Goal: Check status: Check status

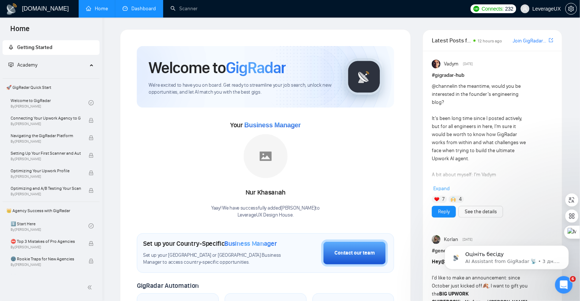
click at [138, 10] on link "Dashboard" at bounding box center [139, 8] width 33 height 6
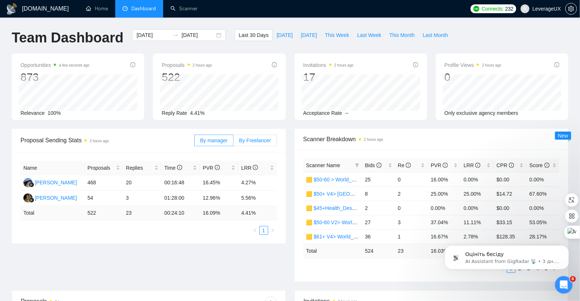
click at [260, 142] on span "By Freelancer" at bounding box center [255, 141] width 32 height 6
click at [233, 142] on input "By Freelancer" at bounding box center [233, 142] width 0 height 0
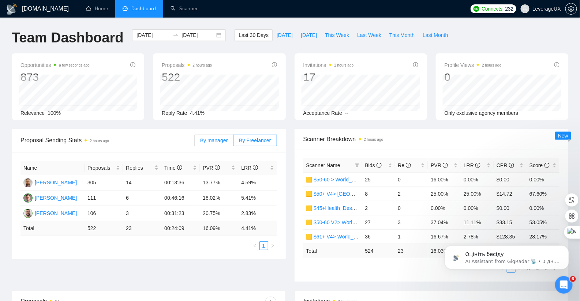
click at [214, 141] on span "By manager" at bounding box center [213, 141] width 27 height 6
click at [195, 142] on input "By manager" at bounding box center [195, 142] width 0 height 0
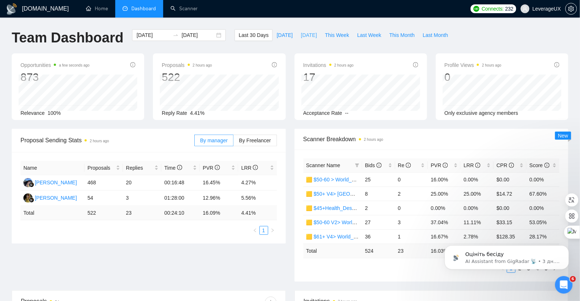
click at [302, 35] on span "[DATE]" at bounding box center [309, 35] width 16 height 8
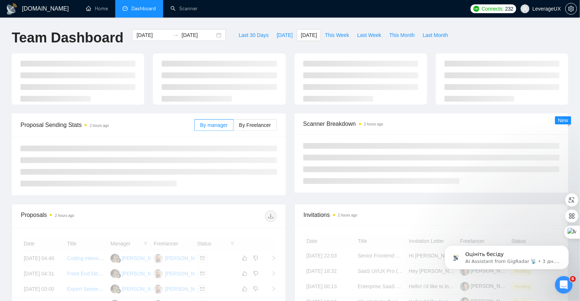
type input "[DATE]"
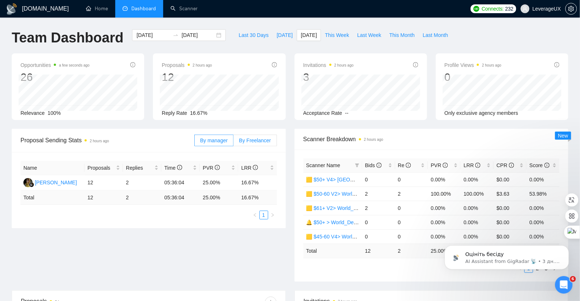
click at [250, 142] on span "By Freelancer" at bounding box center [255, 141] width 32 height 6
click at [233, 142] on input "By Freelancer" at bounding box center [233, 142] width 0 height 0
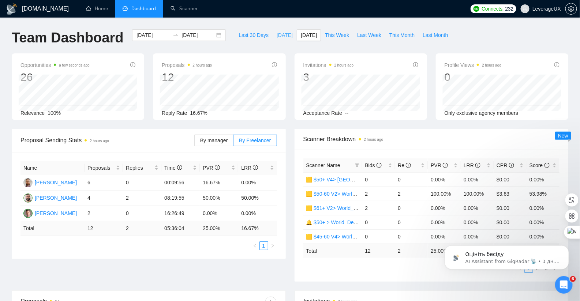
click at [280, 34] on span "[DATE]" at bounding box center [284, 35] width 16 height 8
type input "[DATE]"
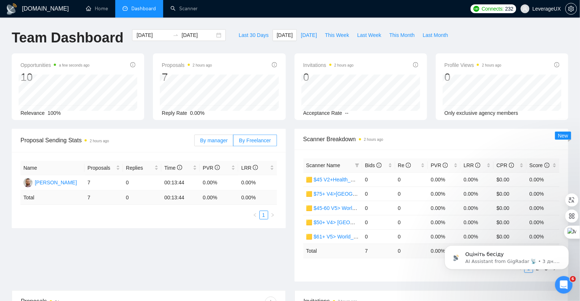
click at [208, 142] on span "By manager" at bounding box center [213, 141] width 27 height 6
click at [195, 142] on input "By manager" at bounding box center [195, 142] width 0 height 0
click at [267, 142] on span "By Freelancer" at bounding box center [255, 141] width 32 height 6
click at [233, 142] on input "By Freelancer" at bounding box center [233, 142] width 0 height 0
click at [308, 40] on button "[DATE]" at bounding box center [309, 35] width 24 height 12
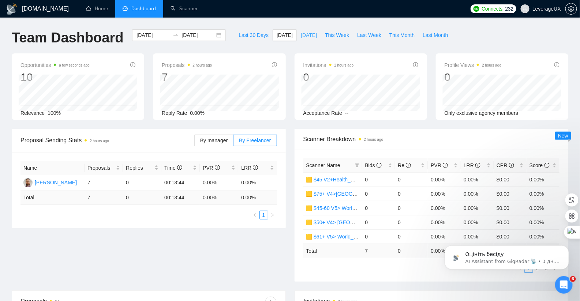
type input "[DATE]"
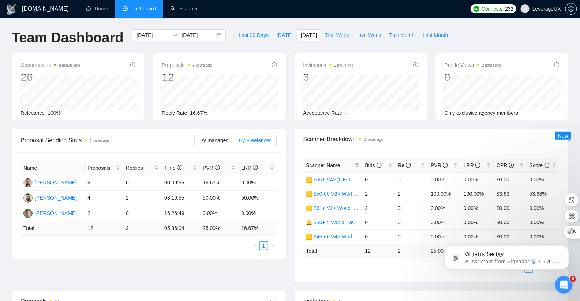
click at [330, 36] on span "This Week" at bounding box center [337, 35] width 24 height 8
type input "[DATE]"
click at [372, 34] on span "Last Week" at bounding box center [369, 35] width 24 height 8
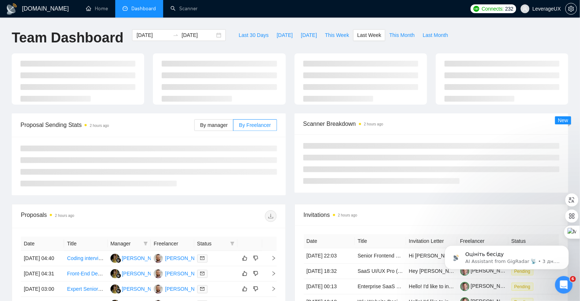
type input "[DATE]"
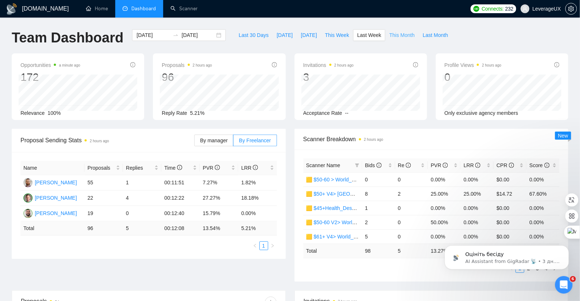
drag, startPoint x: 408, startPoint y: 37, endPoint x: 379, endPoint y: 45, distance: 30.8
click at [408, 37] on span "This Month" at bounding box center [401, 35] width 25 height 8
type input "[DATE]"
click at [246, 36] on span "Last 30 Days" at bounding box center [253, 35] width 30 height 8
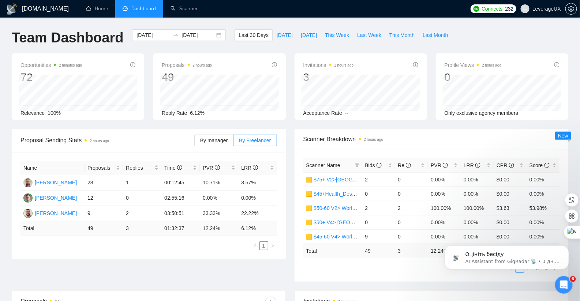
type input "[DATE]"
click at [437, 35] on span "Last Month" at bounding box center [434, 35] width 25 height 8
type input "[DATE]"
